Goal: Check status

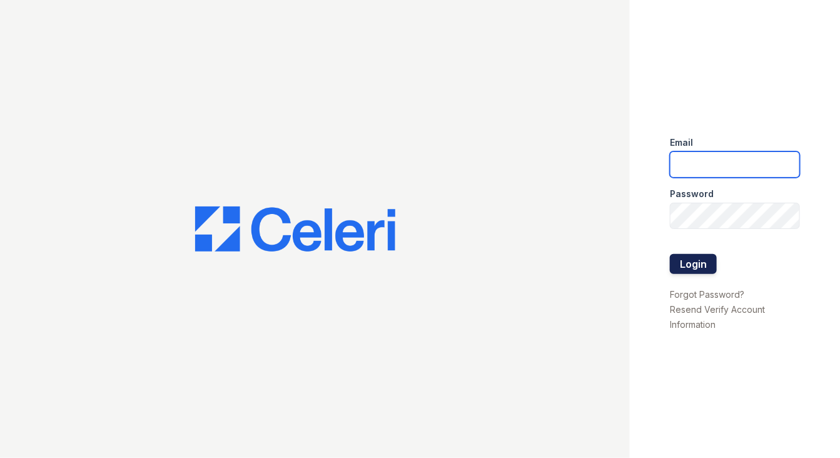
type input "[PERSON_NAME][EMAIL_ADDRESS][PERSON_NAME][DOMAIN_NAME]"
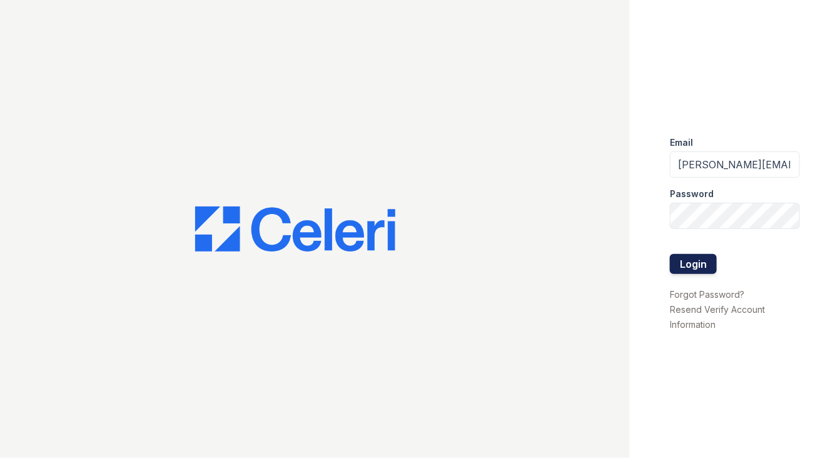
click at [703, 269] on button "Login" at bounding box center [693, 264] width 47 height 20
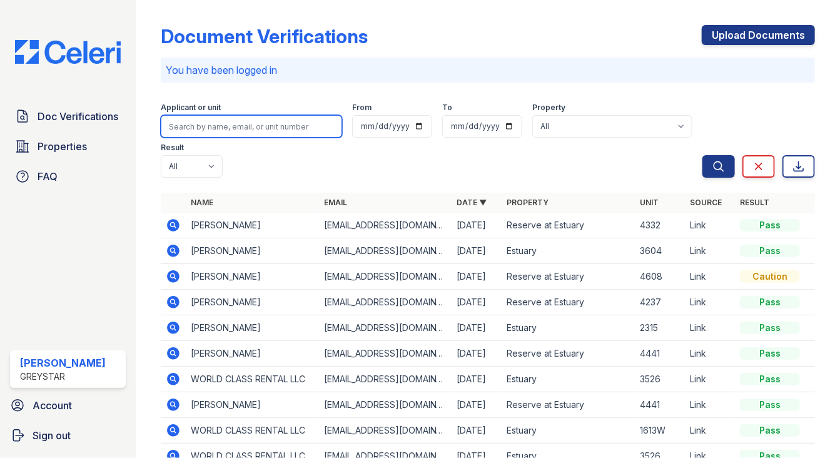
click at [219, 129] on input "search" at bounding box center [251, 126] width 181 height 23
type input "4335"
click at [702, 155] on button "Search" at bounding box center [718, 166] width 33 height 23
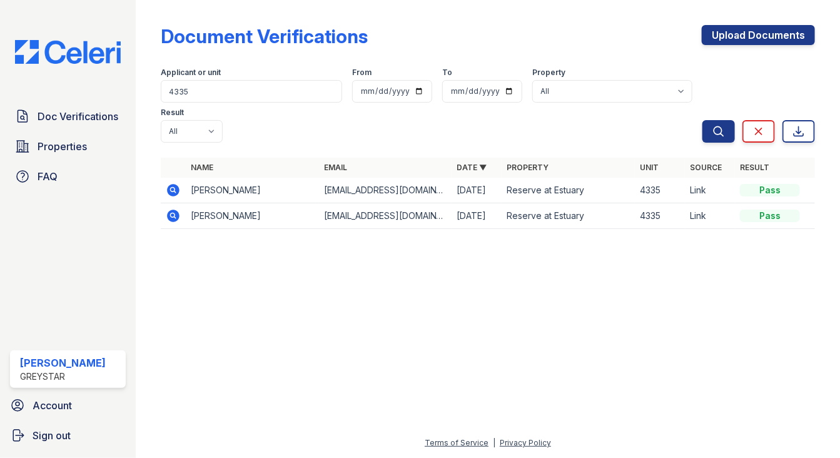
click at [172, 186] on icon at bounding box center [173, 190] width 13 height 13
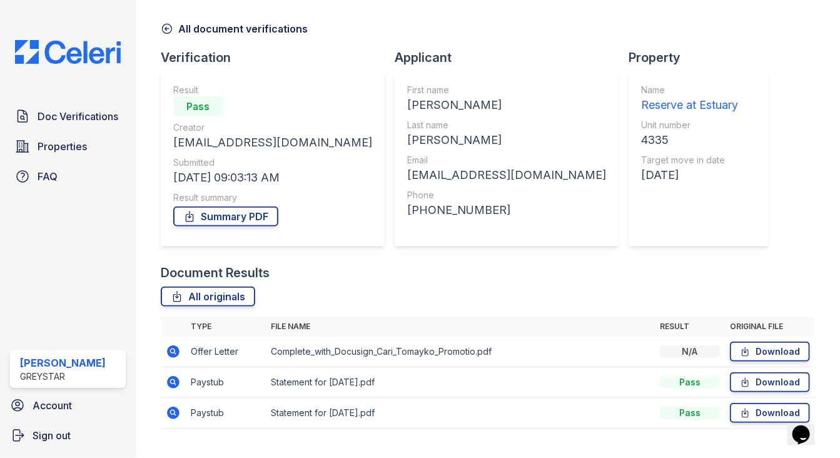
scroll to position [68, 0]
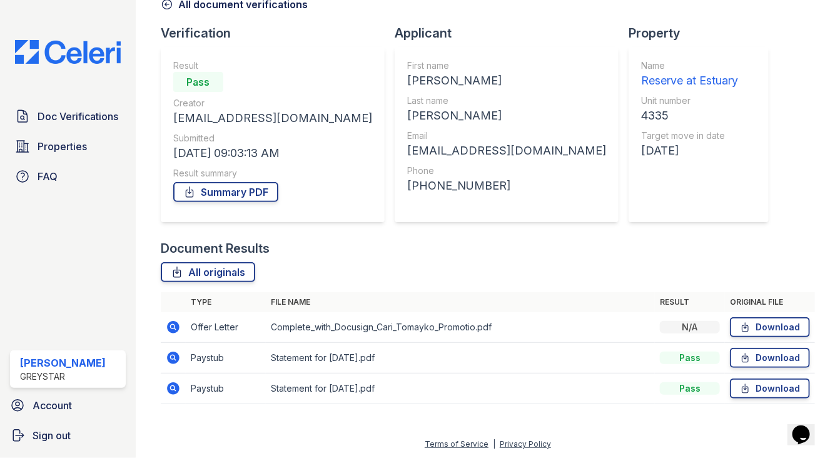
click at [173, 325] on icon at bounding box center [172, 326] width 3 height 3
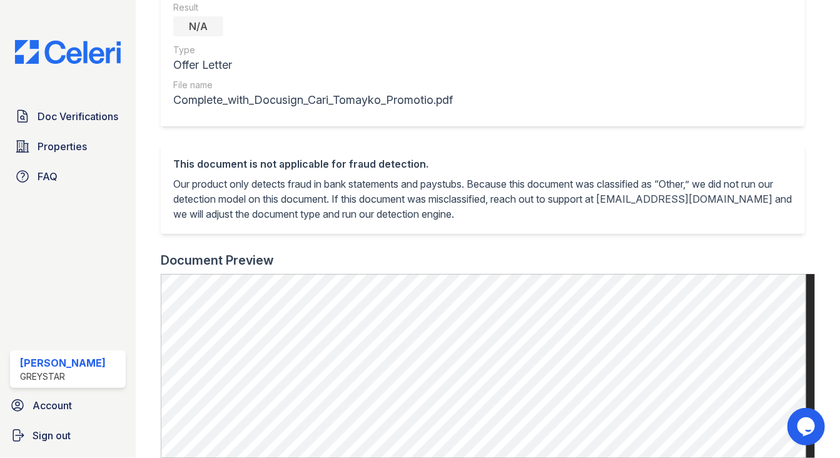
scroll to position [188, 0]
